Goal: Check status: Check status

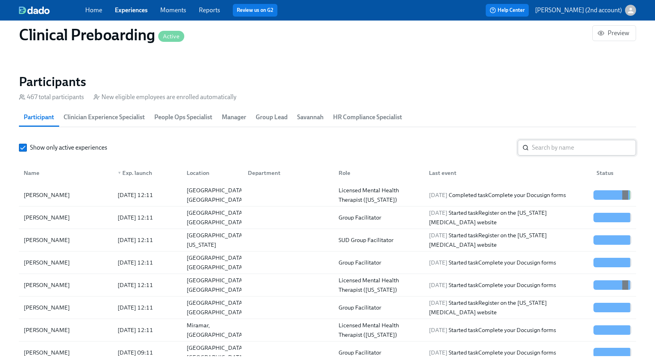
click at [556, 152] on input "search" at bounding box center [584, 148] width 104 height 16
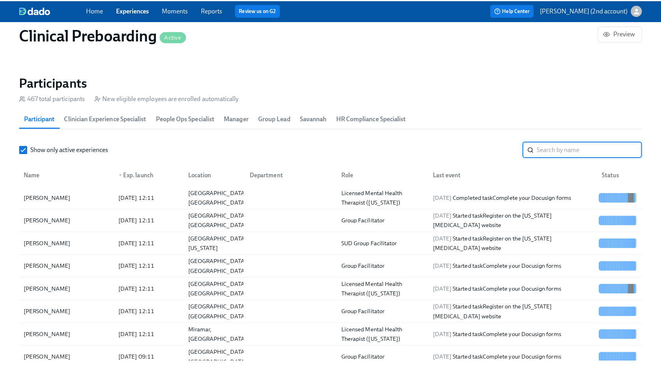
scroll to position [0, 9606]
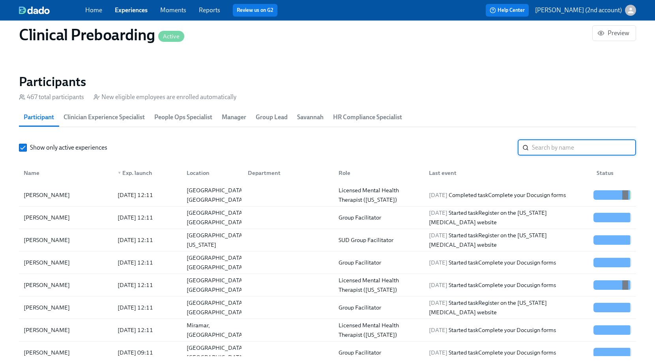
paste input "[PERSON_NAME][US_STATE]"
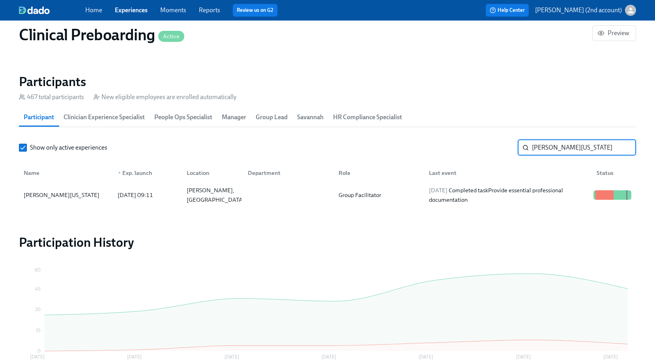
type input "[PERSON_NAME][US_STATE]"
click at [510, 195] on div "[DATE] Completed task Provide essential professional documentation" at bounding box center [508, 195] width 165 height 19
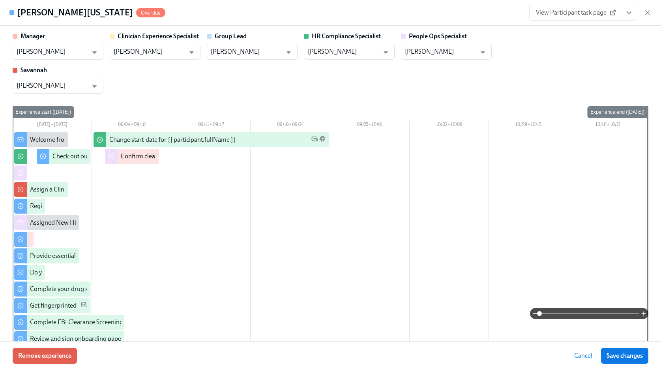
click at [629, 9] on icon "View task page" at bounding box center [629, 13] width 8 height 8
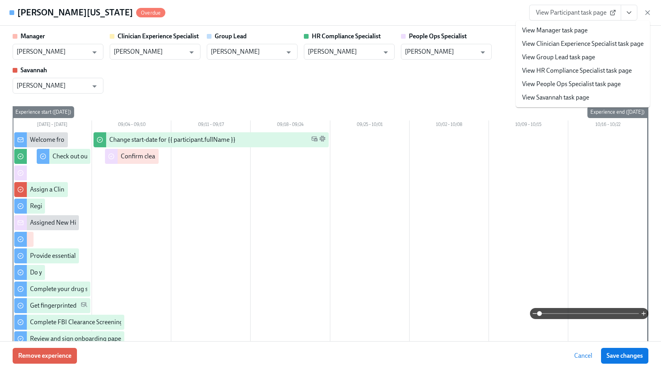
click at [598, 82] on link "View People Ops Specialist task page" at bounding box center [571, 84] width 99 height 9
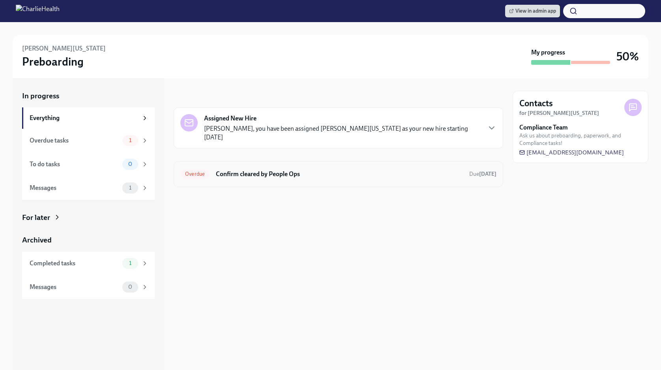
click at [315, 170] on h6 "Confirm cleared by People Ops" at bounding box center [339, 174] width 247 height 9
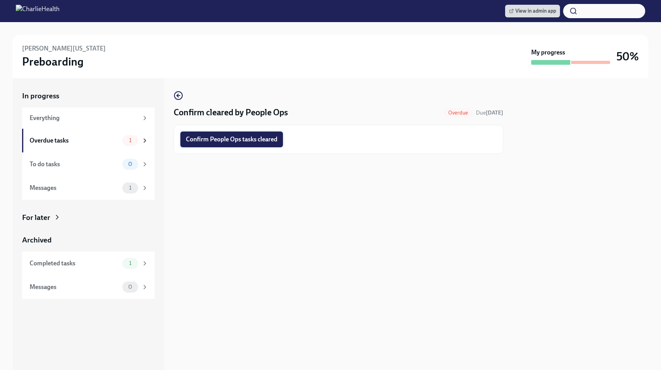
click at [225, 146] on button "Confirm People Ops tasks cleared" at bounding box center [231, 139] width 103 height 16
